Goal: Navigation & Orientation: Find specific page/section

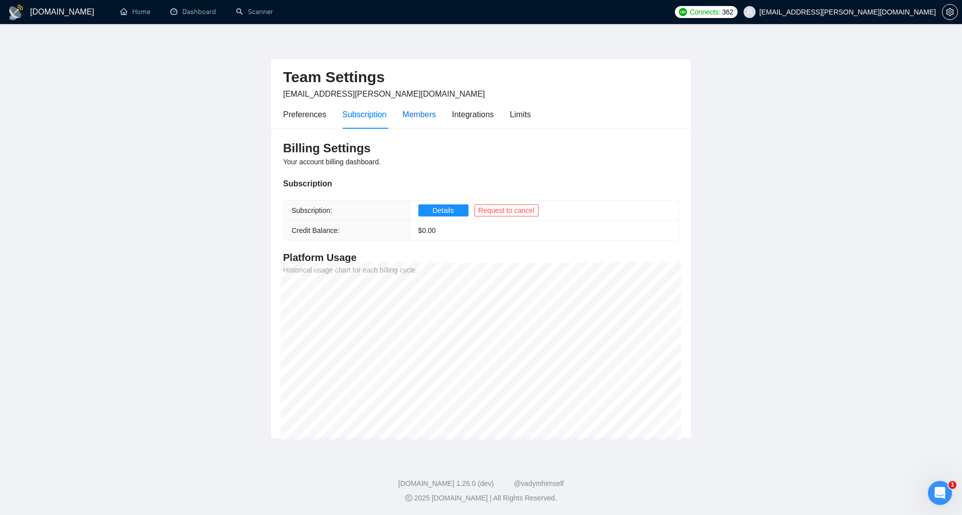
click at [414, 110] on div "Members" at bounding box center [419, 114] width 34 height 13
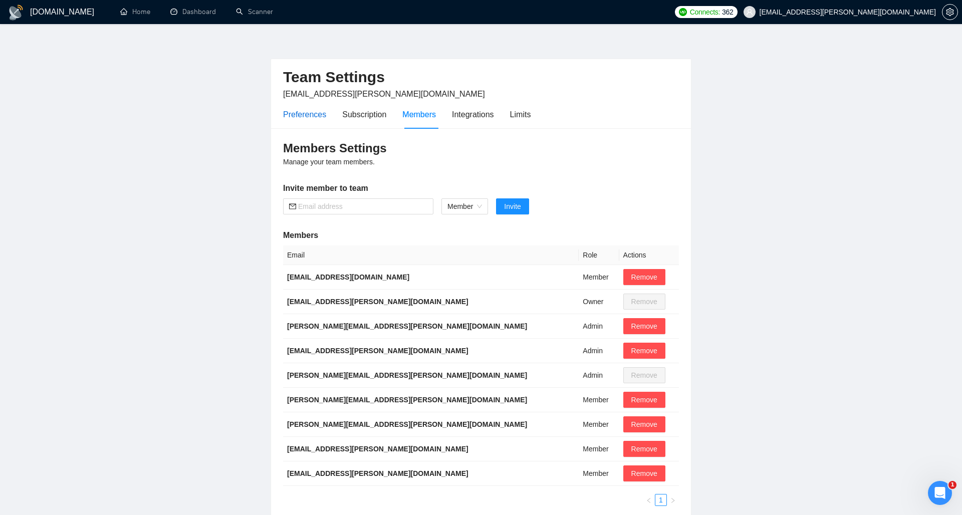
click at [319, 114] on div "Preferences" at bounding box center [304, 114] width 43 height 13
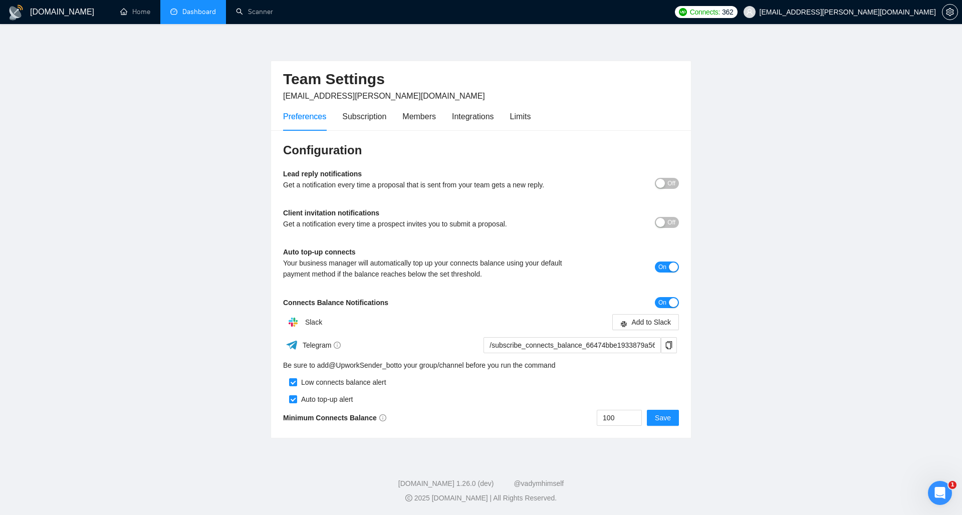
click at [201, 9] on link "Dashboard" at bounding box center [193, 12] width 46 height 9
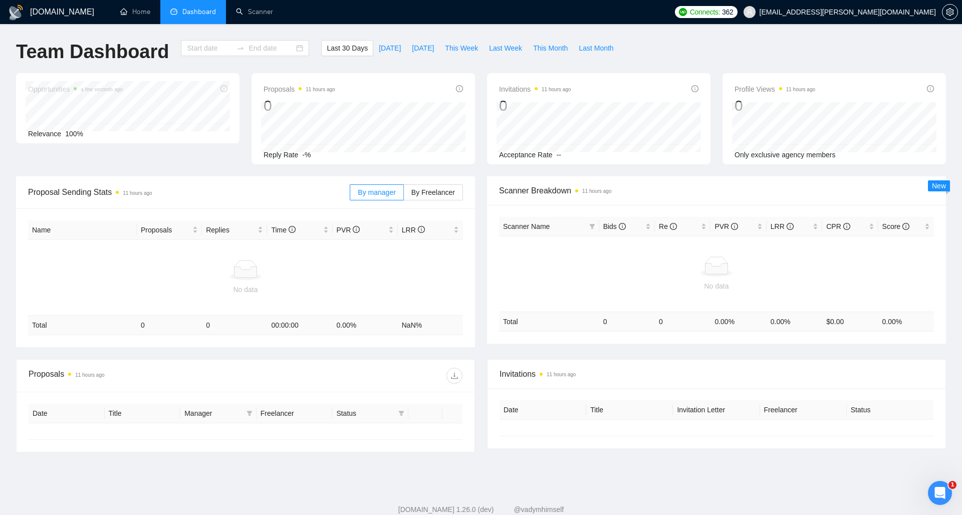
type input "[DATE]"
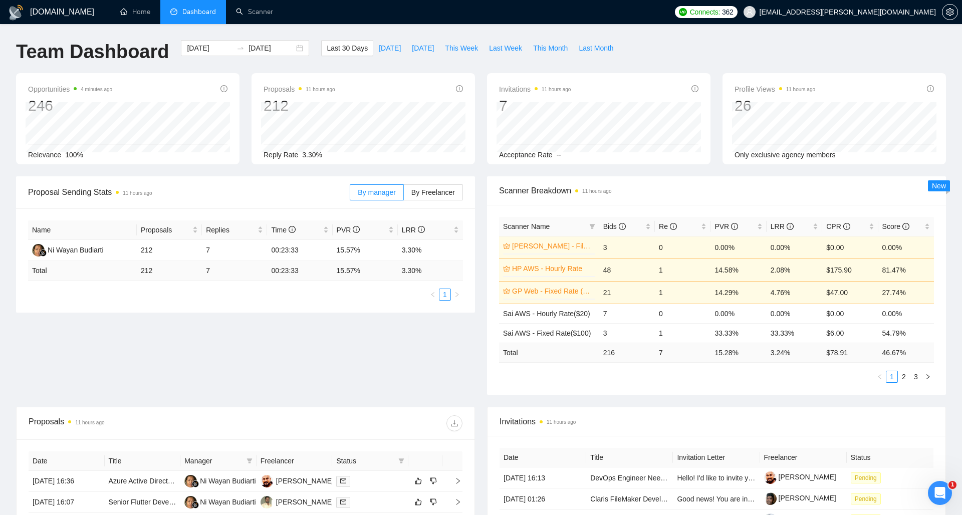
click at [550, 26] on div "[DOMAIN_NAME] Home Dashboard Scanner Connects: 362 [EMAIL_ADDRESS][PERSON_NAME]…" at bounding box center [481, 401] width 962 height 803
click at [137, 10] on link "Home" at bounding box center [135, 12] width 30 height 9
